Goal: Task Accomplishment & Management: Complete application form

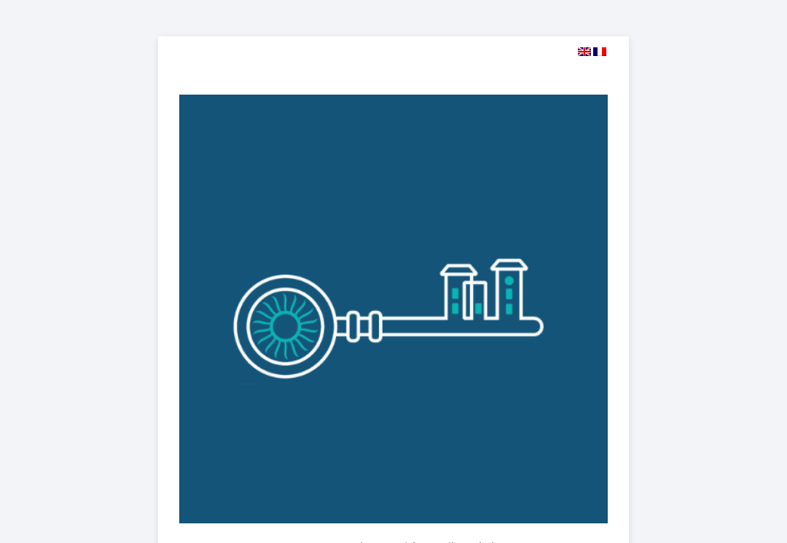
select select
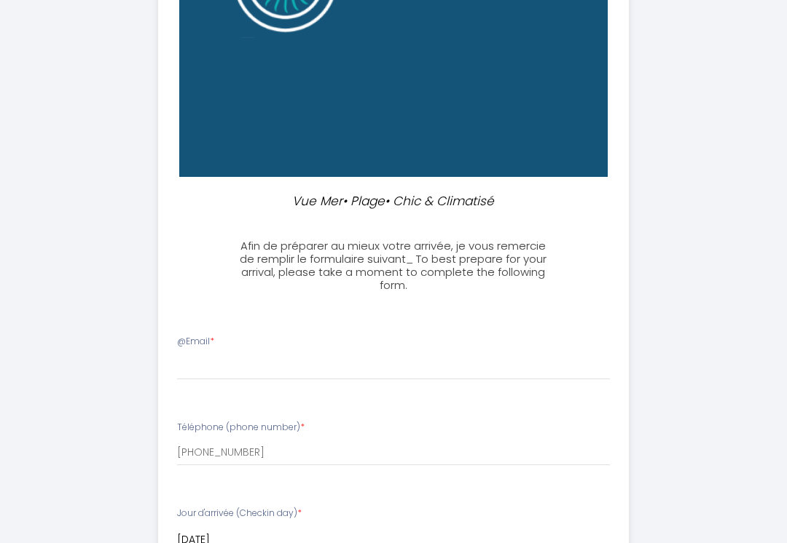
scroll to position [353, 0]
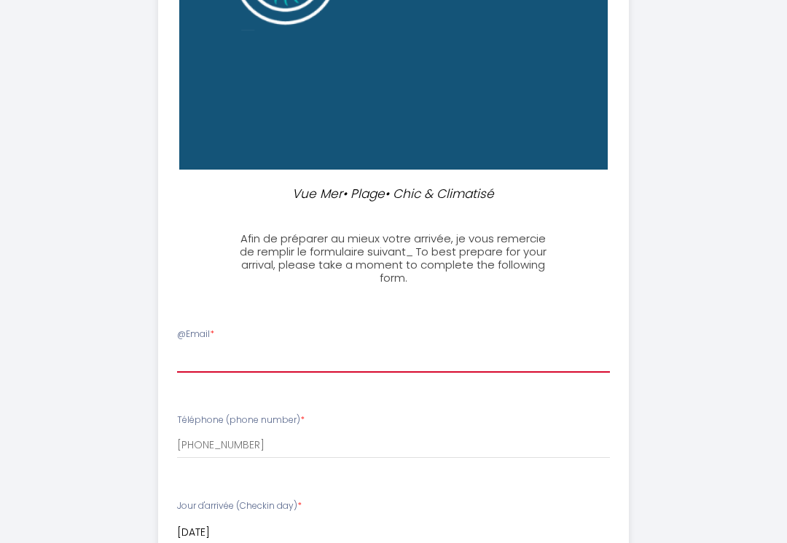
click at [208, 358] on input "@Email *" at bounding box center [393, 360] width 433 height 26
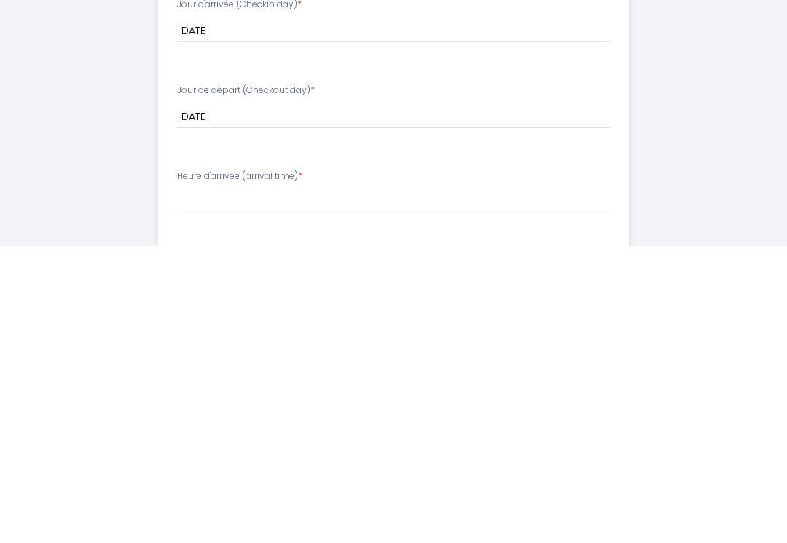
scroll to position [567, 0]
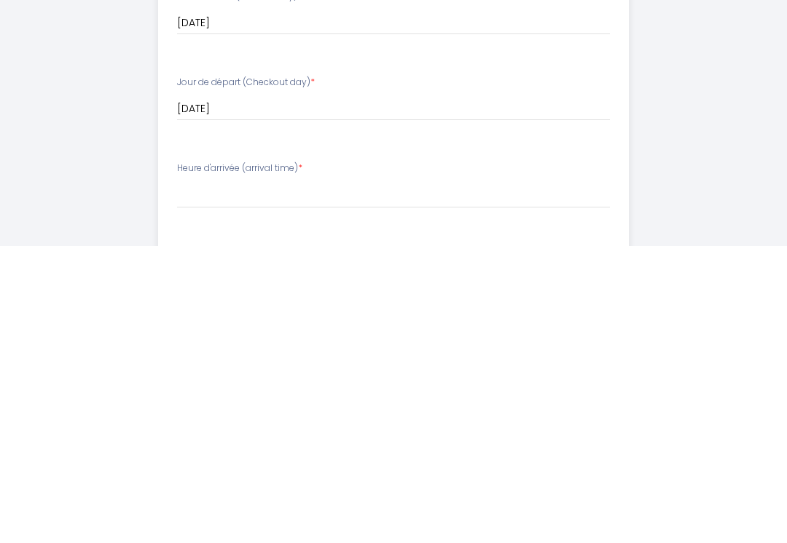
type input "[EMAIL_ADDRESS][DOMAIN_NAME]"
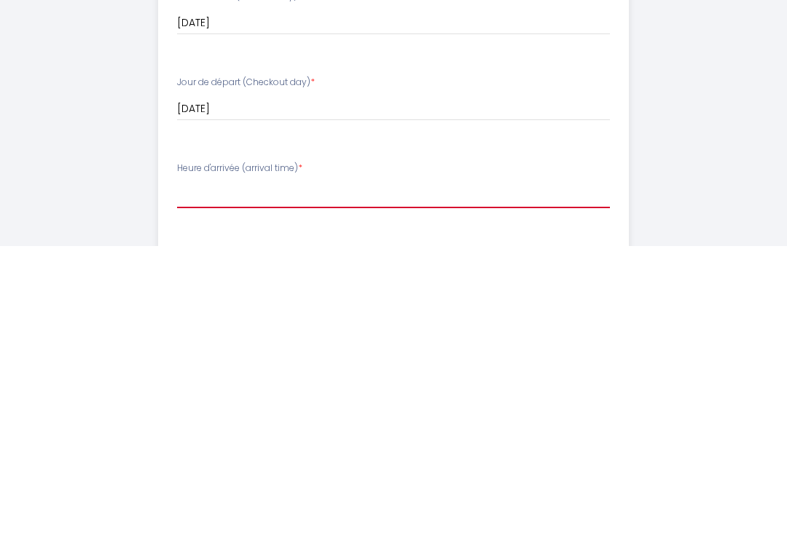
click at [191, 478] on select "16:00 16:30 17:00 17:30 18:00 18:30 19:00 19:30 20:00" at bounding box center [393, 492] width 433 height 28
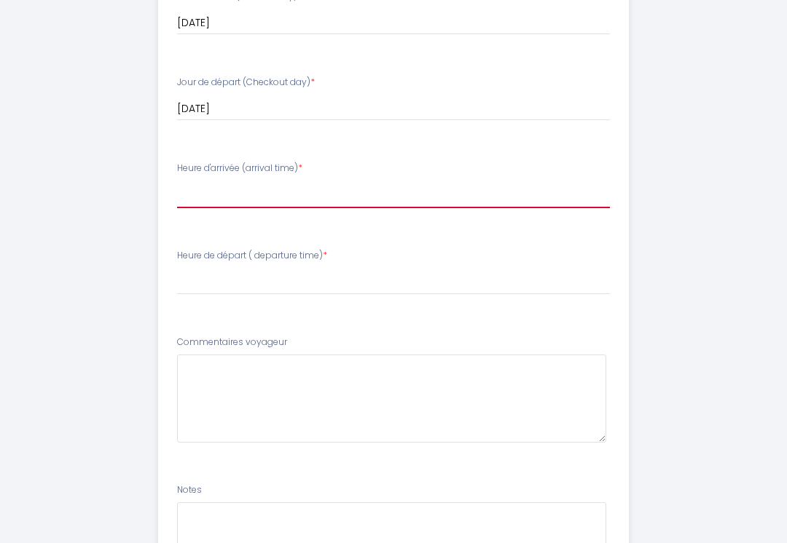
select select "16:00"
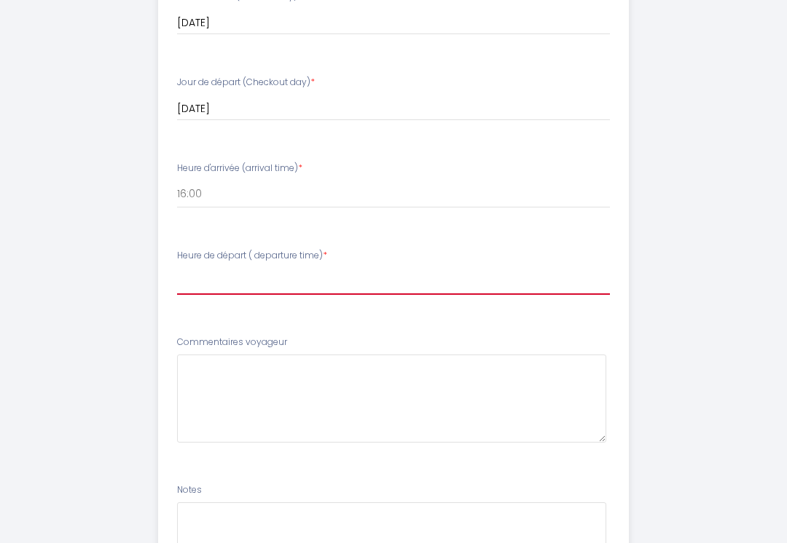
click at [191, 282] on select "00:00 00:30 01:00 01:30 02:00 02:30 03:00 03:30 04:00 04:30 05:00 05:30 06:00 0…" at bounding box center [393, 281] width 433 height 28
select select "09:00"
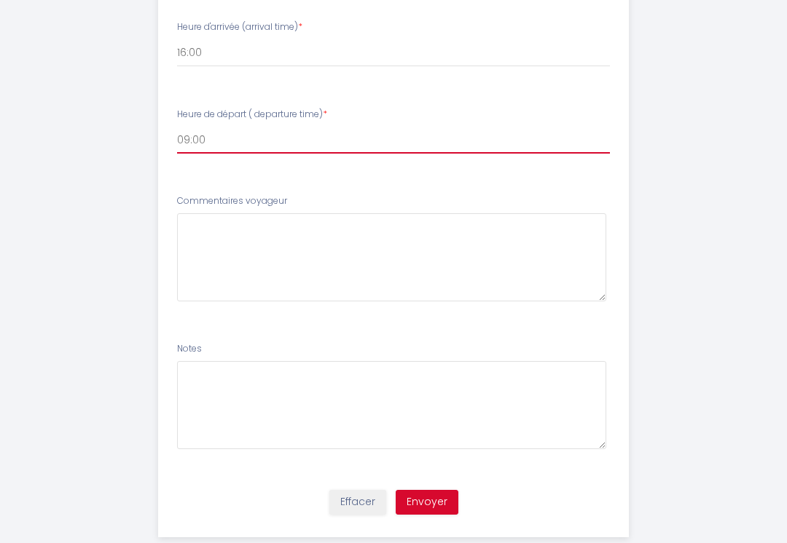
scroll to position [1011, 0]
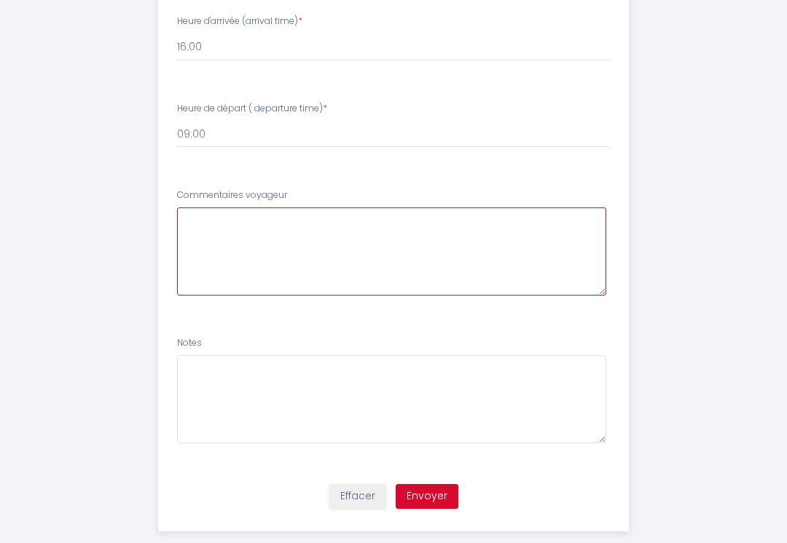
click at [206, 228] on voyageur6 at bounding box center [392, 252] width 430 height 88
type voyageur6 "J"
click at [291, 219] on voyageur6 "Bonjour [PERSON_NAME] n’ai pas fait attention,est ce que l’adresse exacte est i…" at bounding box center [392, 252] width 430 height 88
click at [283, 208] on voyageur6 "Bonjour [PERSON_NAME] n’ai pas fait attention,est ce que l’adresse exacte est i…" at bounding box center [392, 252] width 430 height 88
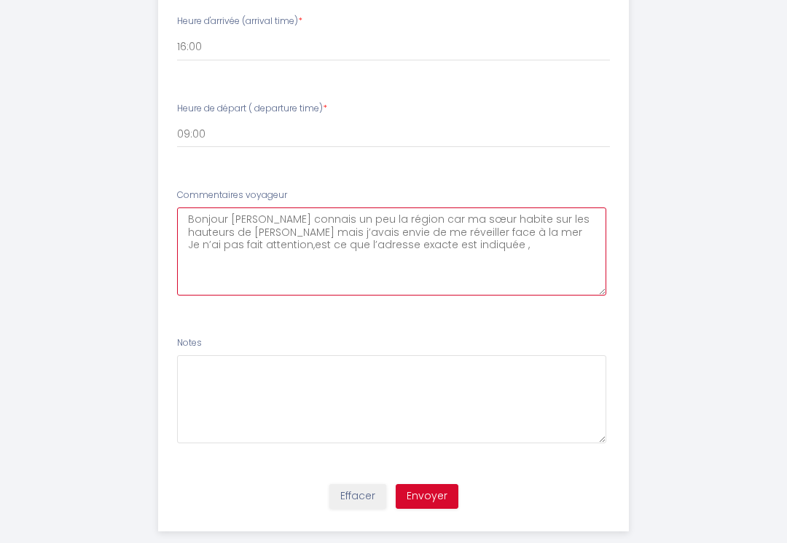
click at [321, 247] on voyageur6 "Bonjour [PERSON_NAME] connais un peu la région car ma sœur habite sur les haute…" at bounding box center [392, 252] width 430 height 88
click at [263, 243] on voyageur6 "Bonjour [PERSON_NAME] connais un peu la région car ma sœur habite sur les haute…" at bounding box center [392, 252] width 430 height 88
click at [256, 245] on voyageur6 "Bonjour [PERSON_NAME] connais un peu la région car ma sœur habite sur les haute…" at bounding box center [392, 252] width 430 height 88
click at [415, 249] on voyageur6 "Bonjour [PERSON_NAME] connais un peu la région car ma sœur habite sur les haute…" at bounding box center [392, 252] width 430 height 88
click at [245, 250] on voyageur6 "Bonjour [PERSON_NAME] connais un peu la région car ma sœur habite sur les haute…" at bounding box center [392, 252] width 430 height 88
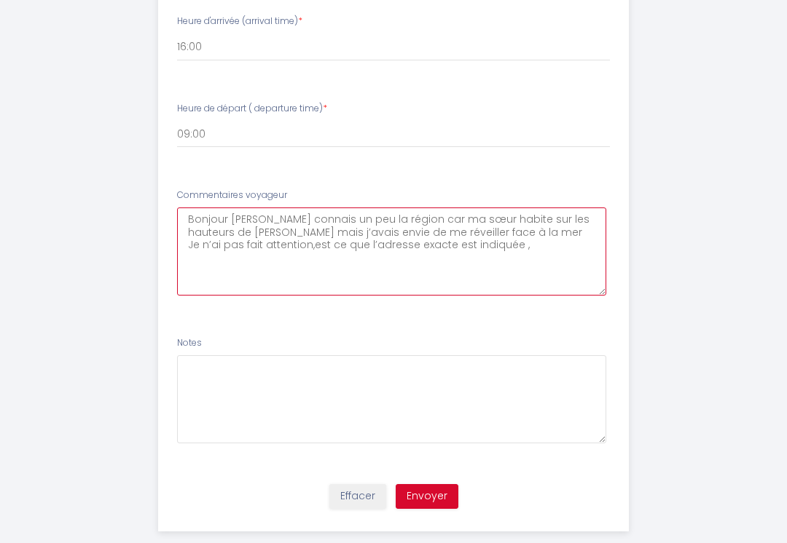
click at [260, 245] on voyageur6 "Bonjour [PERSON_NAME] connais un peu la région car ma sœur habite sur les haute…" at bounding box center [392, 252] width 430 height 88
click at [257, 238] on voyageur6 "Bonjour [PERSON_NAME] connais un peu la région car ma sœur habite sur les haute…" at bounding box center [392, 252] width 430 height 88
click at [271, 251] on voyageur6 "Bonjour [PERSON_NAME] connais un peu la région car ma sœur habite sur les haute…" at bounding box center [392, 252] width 430 height 88
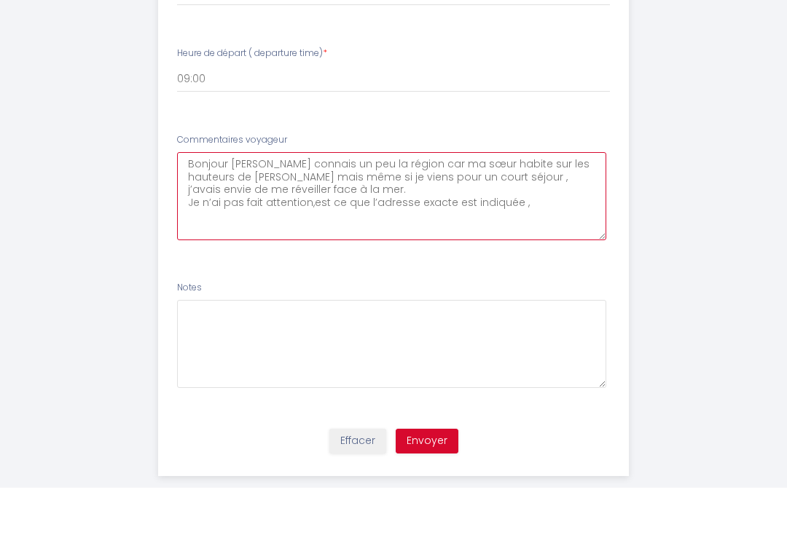
click at [291, 212] on voyageur6 "Bonjour [PERSON_NAME] connais un peu la région car ma sœur habite sur les haute…" at bounding box center [392, 252] width 430 height 88
click at [272, 208] on voyageur6 "Bonjour [PERSON_NAME] connais un peu la région car ma sœur habite sur les haute…" at bounding box center [392, 252] width 430 height 88
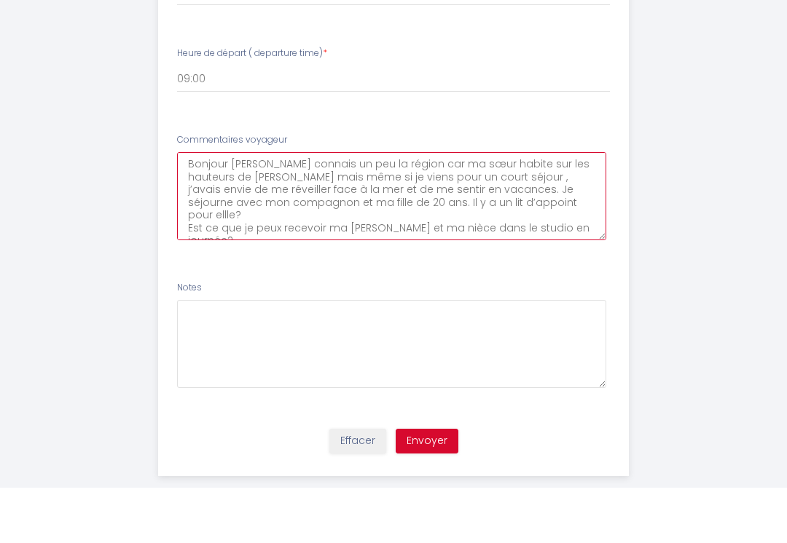
click at [344, 208] on voyageur6 "Bonjour [PERSON_NAME] connais un peu la région car ma sœur habite sur les haute…" at bounding box center [392, 252] width 430 height 88
click at [480, 213] on voyageur6 "Bonjour [PERSON_NAME] connais un peu la région car ma sœur habite sur les haute…" at bounding box center [392, 252] width 430 height 88
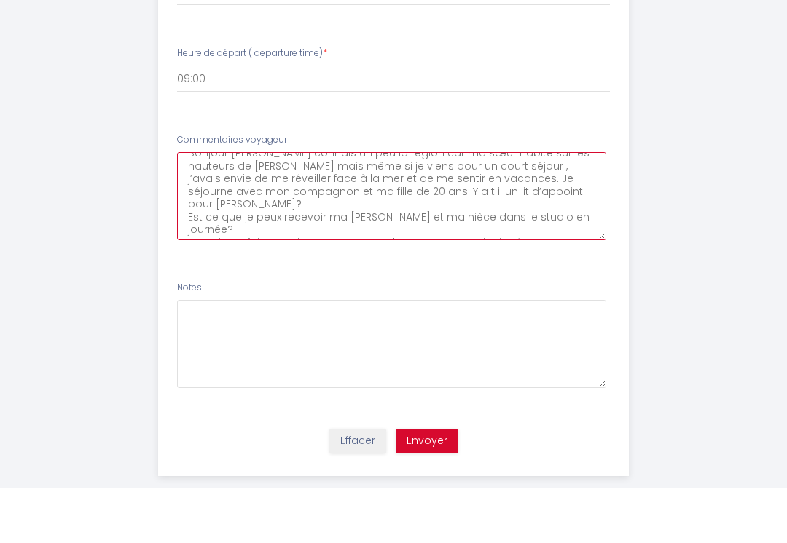
scroll to position [10, 0]
click at [189, 221] on voyageur6 "Bonjour [PERSON_NAME] connais un peu la région car ma sœur habite sur les haute…" at bounding box center [392, 252] width 430 height 88
click at [486, 208] on voyageur6 "Bonjour [PERSON_NAME] connais un peu la région car ma sœur habite sur les haute…" at bounding box center [392, 252] width 430 height 88
click at [465, 208] on voyageur6 "Bonjour [PERSON_NAME] connais un peu la région car ma sœur habite sur les haute…" at bounding box center [392, 252] width 430 height 88
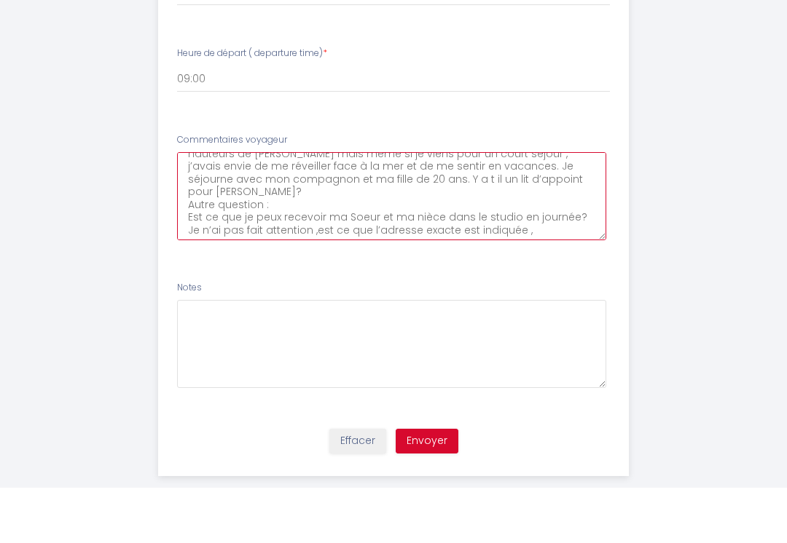
scroll to position [23, 0]
click at [586, 208] on voyageur6 "Bonjour [PERSON_NAME] connais un peu la région car ma sœur habite sur les haute…" at bounding box center [392, 252] width 430 height 88
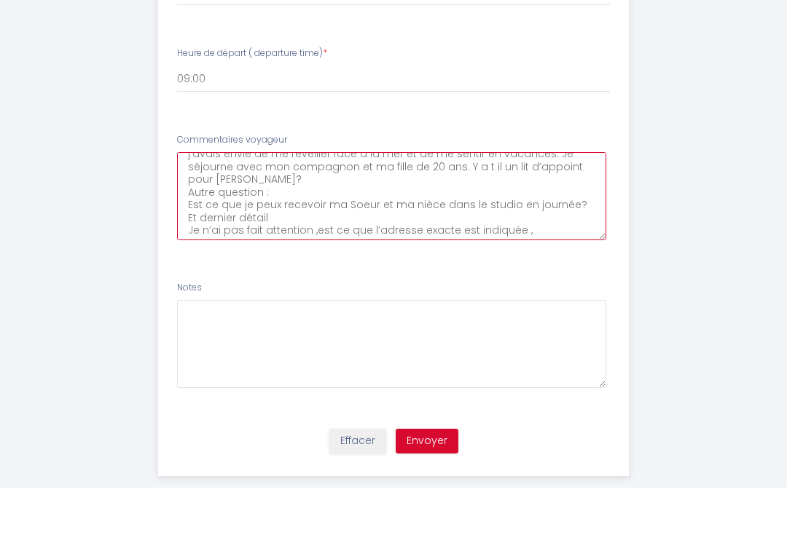
scroll to position [35, 0]
click at [189, 230] on voyageur6 "Bonjour [PERSON_NAME] connais un peu la région car ma sœur habite sur les haute…" at bounding box center [392, 252] width 430 height 88
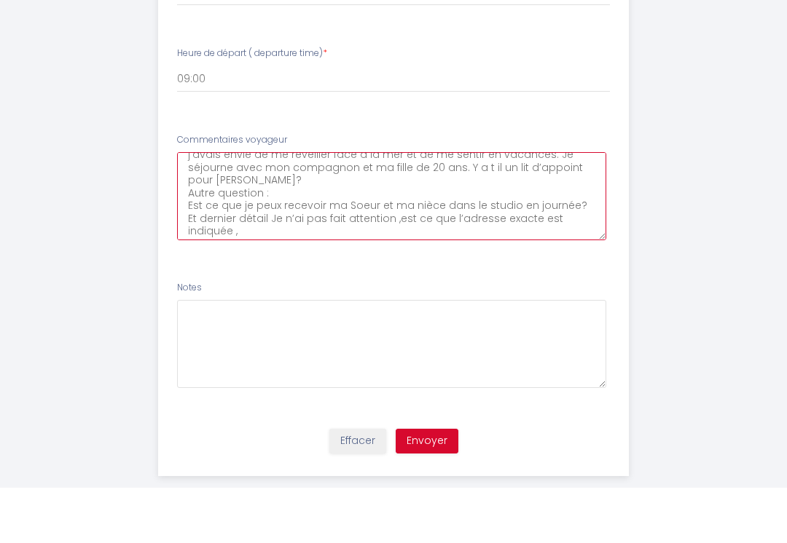
click at [251, 228] on voyageur6 "Bonjour [PERSON_NAME] connais un peu la région car ma sœur habite sur les haute…" at bounding box center [392, 252] width 430 height 88
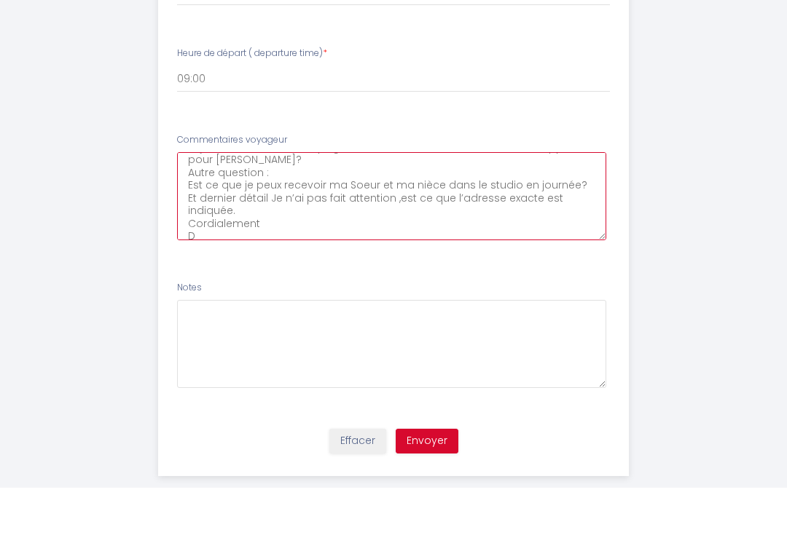
scroll to position [55, 0]
type voyageur6 "Bonjour [PERSON_NAME] connais un peu la région car ma sœur habite sur les haute…"
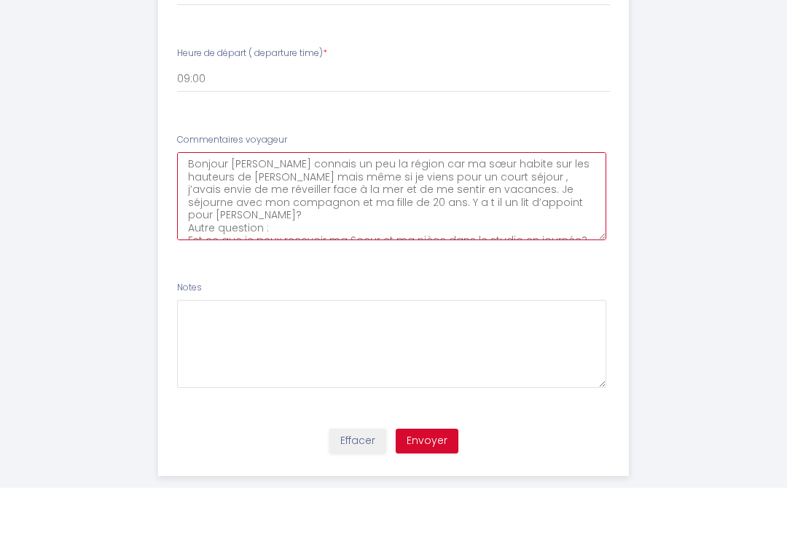
scroll to position [0, 0]
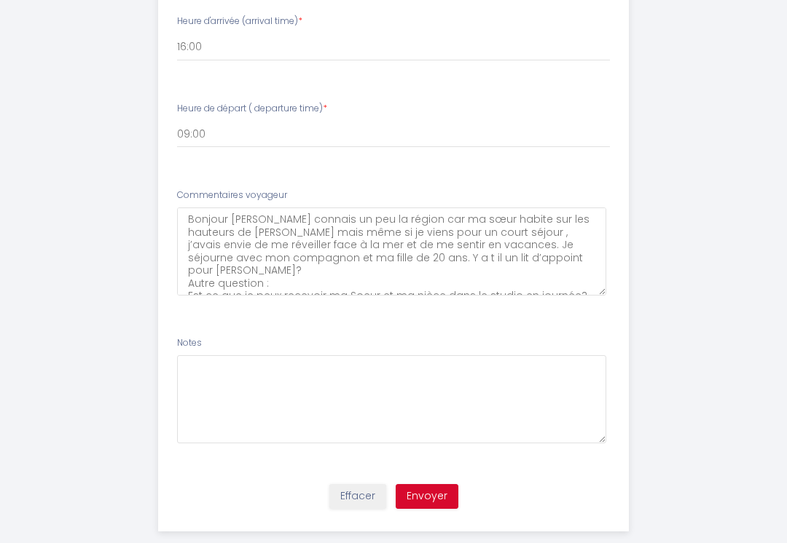
click at [431, 492] on button "Envoyer" at bounding box center [426, 496] width 63 height 25
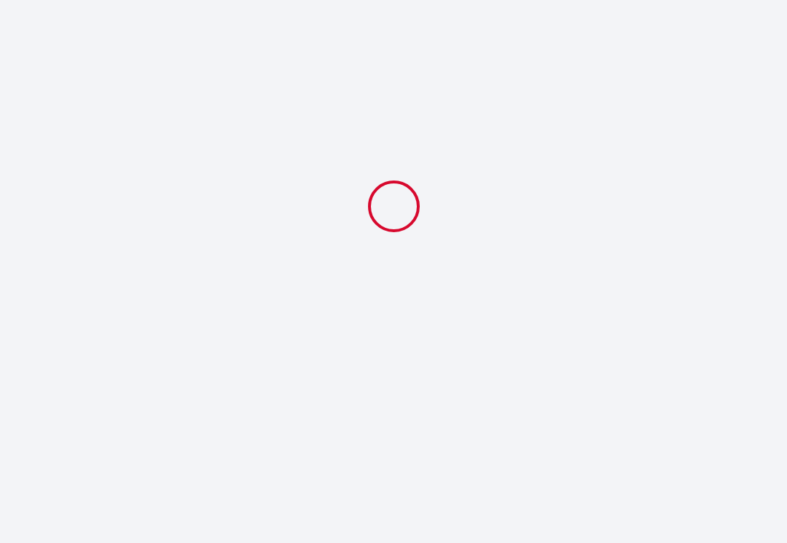
select select "09:00"
